Goal: Find specific page/section: Find specific page/section

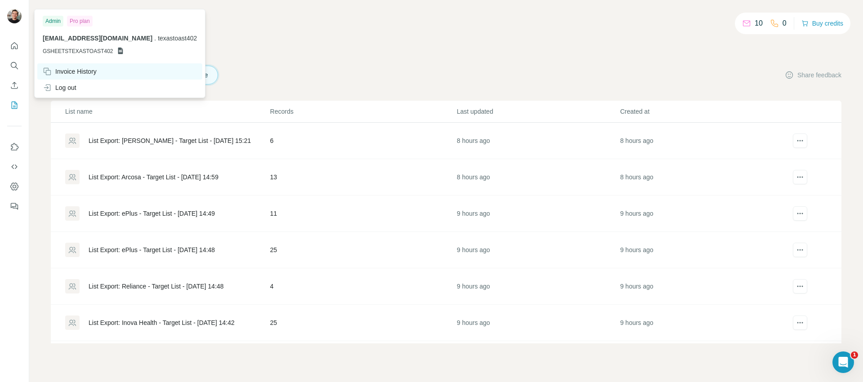
click at [67, 69] on div "Invoice History" at bounding box center [70, 71] width 54 height 9
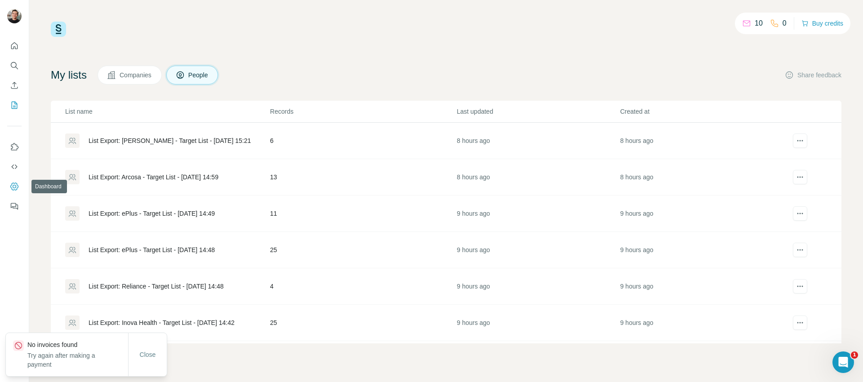
click at [16, 187] on icon "Dashboard" at bounding box center [15, 187] width 4 height 4
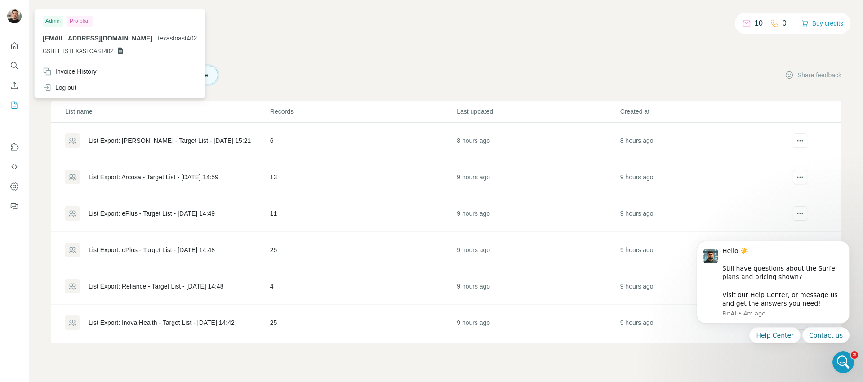
click at [16, 16] on img at bounding box center [14, 16] width 14 height 14
click at [70, 86] on div "Log out" at bounding box center [60, 87] width 34 height 9
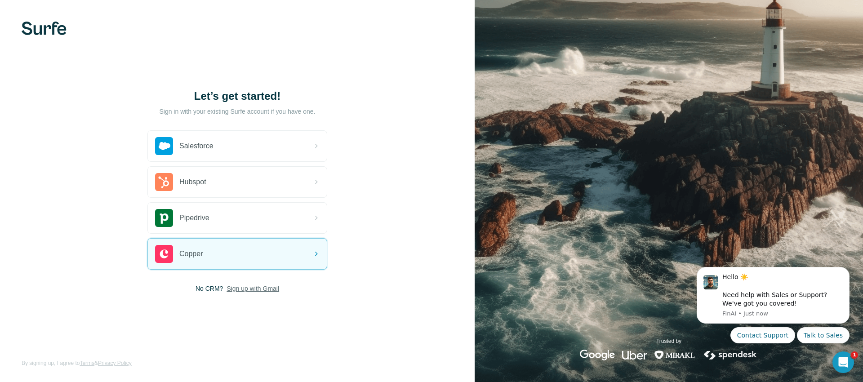
click at [382, 248] on div "Let’s get started! Sign in with your existing Surfe account if you have one. Sa…" at bounding box center [237, 191] width 475 height 382
click at [266, 289] on span "Sign up with Gmail" at bounding box center [253, 288] width 53 height 9
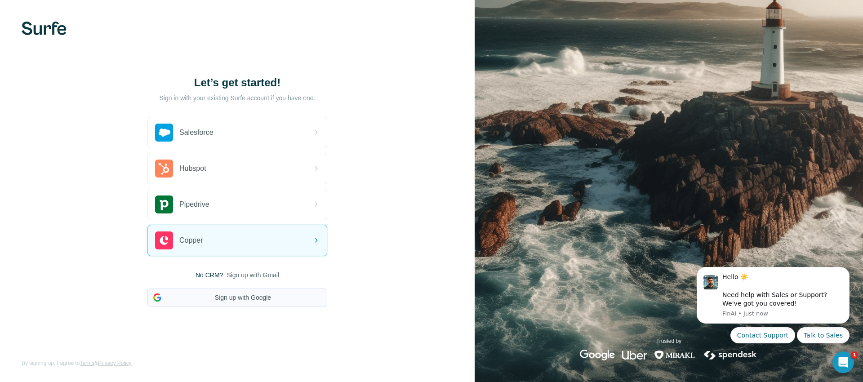
click at [263, 295] on button "Sign up with Google" at bounding box center [237, 298] width 180 height 18
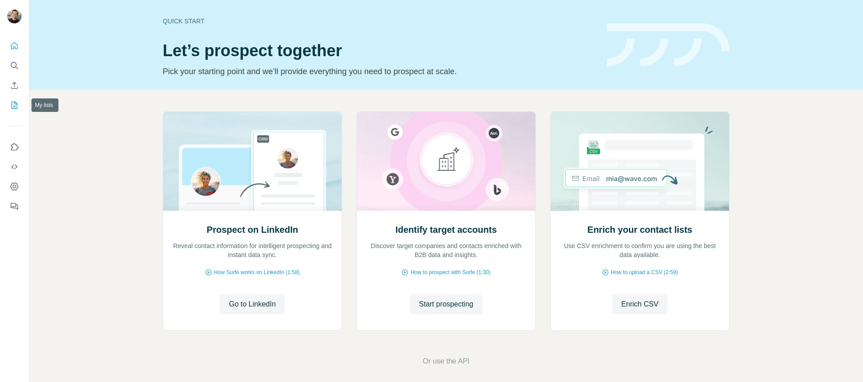
click at [17, 105] on icon "My lists" at bounding box center [14, 105] width 9 height 9
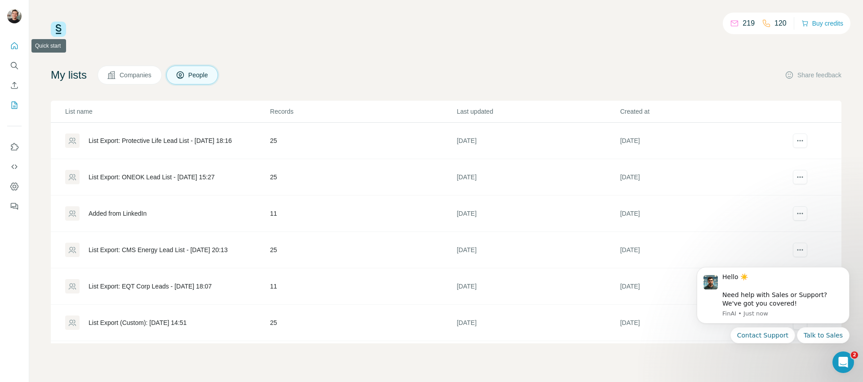
click at [13, 46] on icon "Quick start" at bounding box center [14, 45] width 9 height 9
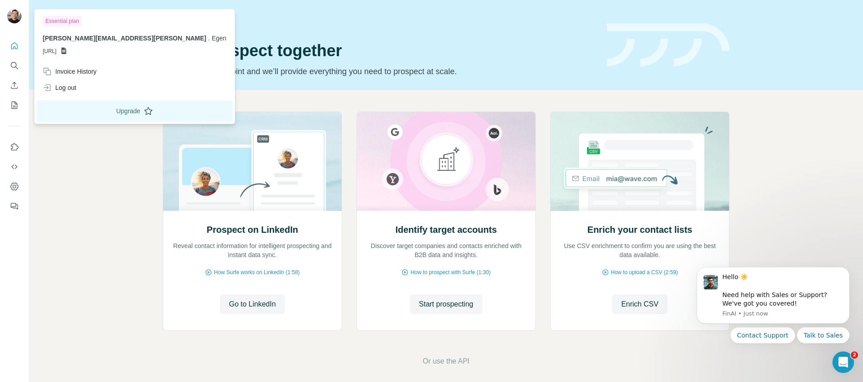
click at [70, 112] on button "Upgrade" at bounding box center [134, 111] width 196 height 22
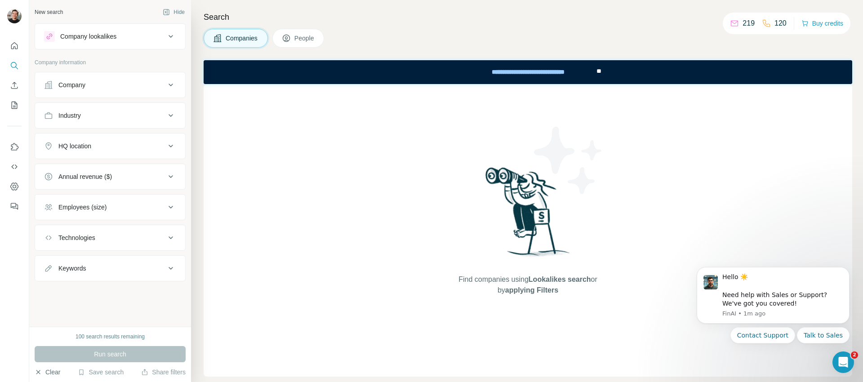
click at [48, 370] on button "Clear" at bounding box center [48, 372] width 26 height 9
click at [170, 9] on button "Hide" at bounding box center [173, 11] width 35 height 13
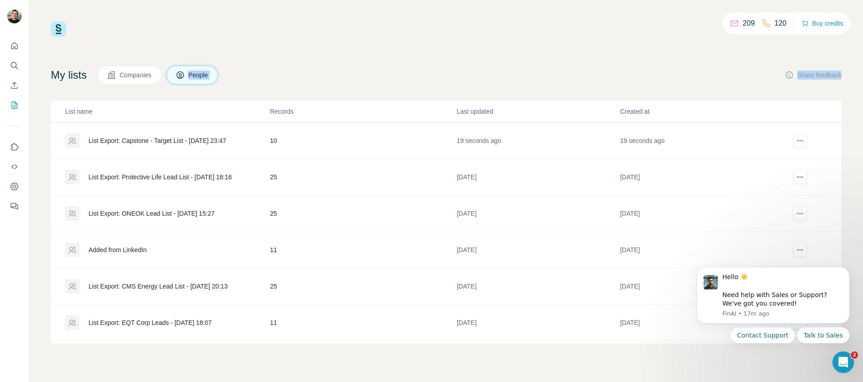
click at [503, 58] on div "209 120 Buy credits My lists Companies People Share feedback List name Records …" at bounding box center [446, 183] width 791 height 322
click at [436, 23] on div "209 120 Buy credits" at bounding box center [446, 29] width 791 height 15
click at [226, 137] on div "List Export: Capstone - Target List - 06/10/2025 23:47" at bounding box center [158, 140] width 138 height 9
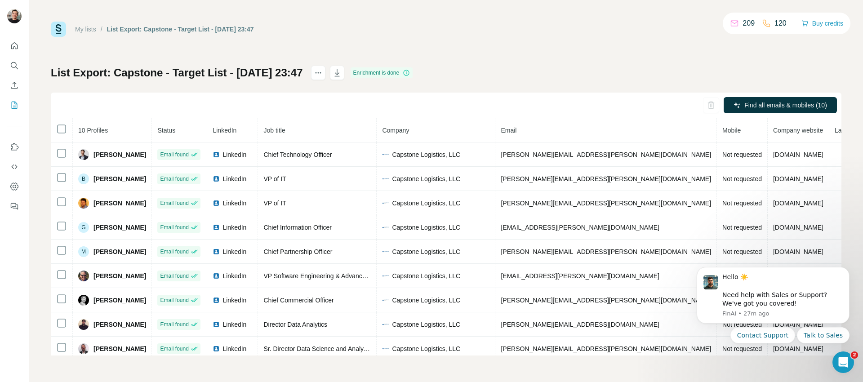
click at [592, 61] on div "My lists / List Export: Capstone - Target List - 06/10/2025 23:47 209 120 Buy c…" at bounding box center [446, 189] width 791 height 334
drag, startPoint x: 607, startPoint y: 58, endPoint x: 596, endPoint y: 57, distance: 11.3
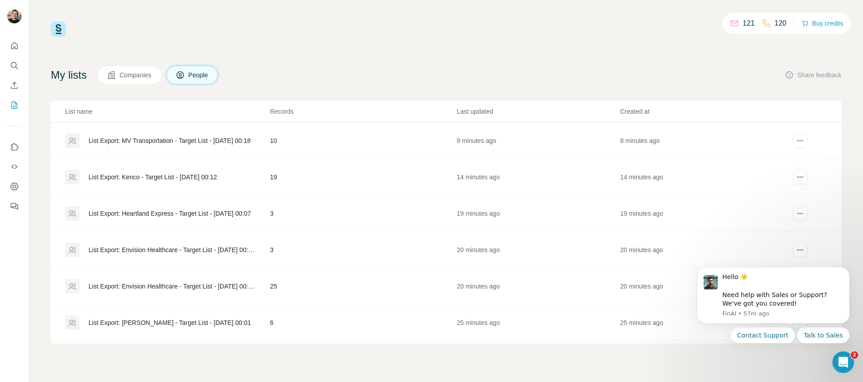
click at [384, 43] on div "121 120 Buy credits My lists Companies People Share feedback List name Records …" at bounding box center [446, 183] width 791 height 322
